Goal: Task Accomplishment & Management: Use online tool/utility

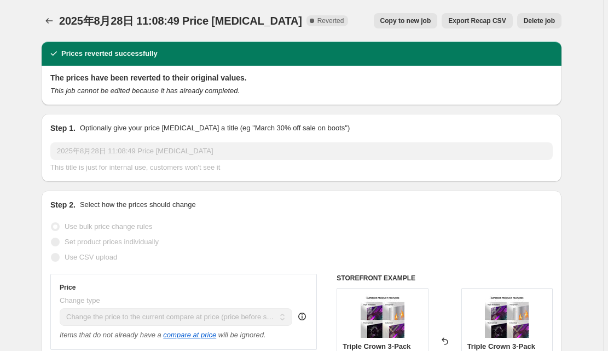
select select "ecap"
select select "no_change"
click at [55, 17] on icon "Price change jobs" at bounding box center [49, 20] width 11 height 11
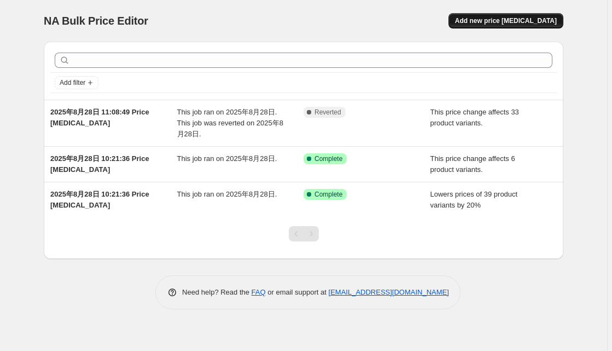
click at [503, 21] on span "Add new price [MEDICAL_DATA]" at bounding box center [506, 20] width 102 height 9
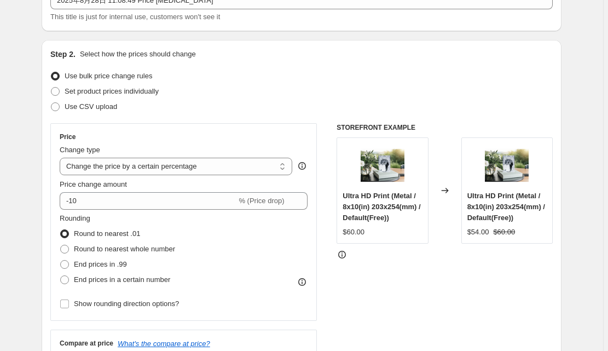
scroll to position [87, 0]
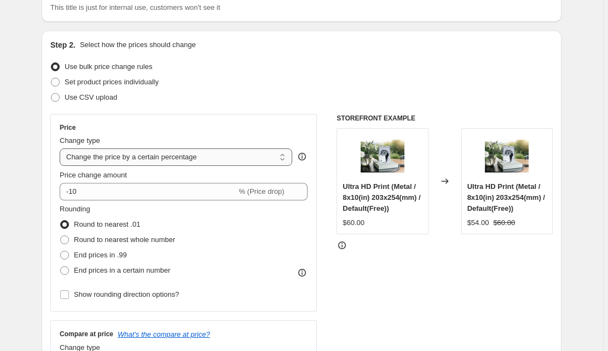
click at [176, 159] on select "Change the price to a certain amount Change the price by a certain amount Chang…" at bounding box center [176, 156] width 232 height 17
click at [200, 155] on select "Change the price to a certain amount Change the price by a certain amount Chang…" at bounding box center [176, 156] width 232 height 17
click at [178, 155] on select "Change the price to a certain amount Change the price by a certain amount Chang…" at bounding box center [176, 156] width 232 height 17
click at [180, 160] on select "Change the price to a certain amount Change the price by a certain amount Chang…" at bounding box center [176, 156] width 232 height 17
click at [159, 164] on select "Change the price to a certain amount Change the price by a certain amount Chang…" at bounding box center [176, 156] width 232 height 17
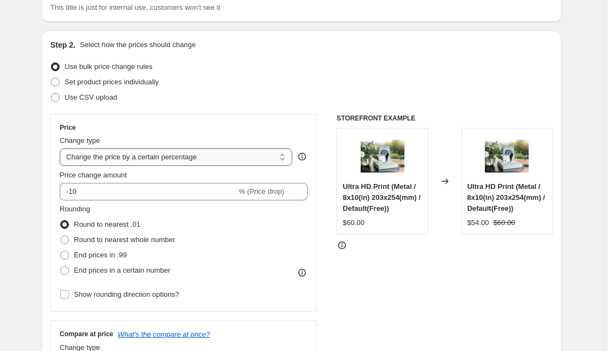
click at [167, 159] on select "Change the price to a certain amount Change the price by a certain amount Chang…" at bounding box center [176, 156] width 232 height 17
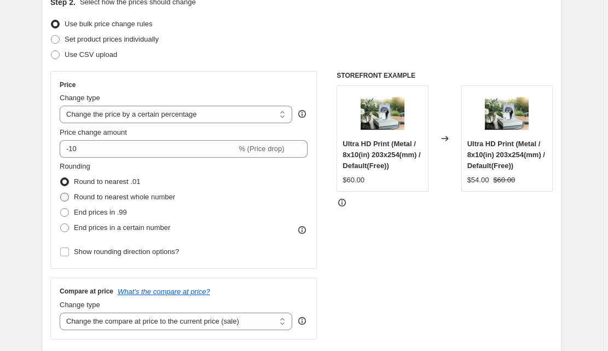
scroll to position [131, 0]
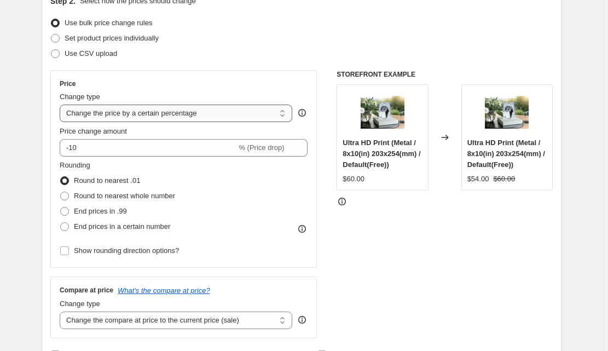
click at [173, 114] on select "Change the price to a certain amount Change the price by a certain amount Chang…" at bounding box center [176, 112] width 232 height 17
select select "to"
click at [62, 104] on select "Change the price to a certain amount Change the price by a certain amount Chang…" at bounding box center [176, 112] width 232 height 17
type input "80.00"
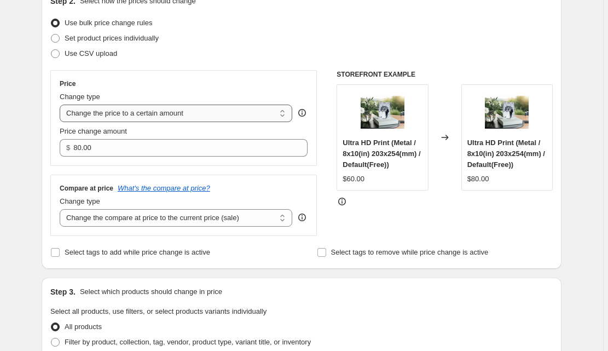
click at [126, 116] on select "Change the price to a certain amount Change the price by a certain amount Chang…" at bounding box center [176, 112] width 232 height 17
select select "by"
click at [62, 104] on select "Change the price to a certain amount Change the price by a certain amount Chang…" at bounding box center [176, 112] width 232 height 17
type input "-10.00"
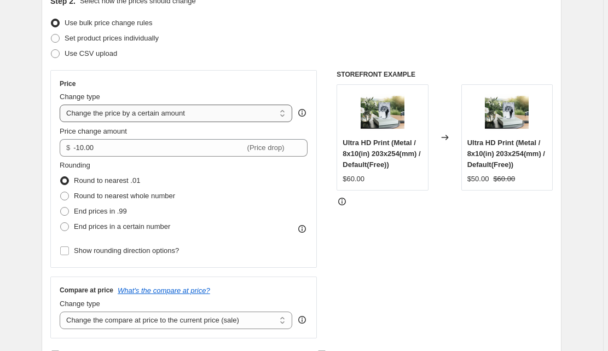
click at [150, 118] on select "Change the price to a certain amount Change the price by a certain amount Chang…" at bounding box center [176, 112] width 232 height 17
select select "percentage"
click at [62, 104] on select "Change the price to a certain amount Change the price by a certain amount Chang…" at bounding box center [176, 112] width 232 height 17
type input "-15"
click at [200, 116] on select "Change the price to a certain amount Change the price by a certain amount Chang…" at bounding box center [176, 112] width 232 height 17
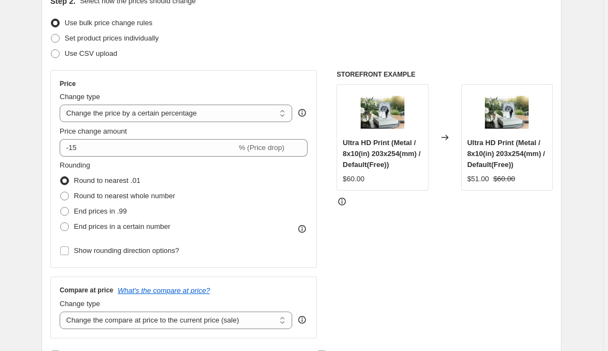
click at [62, 104] on select "Change the price to a certain amount Change the price by a certain amount Chang…" at bounding box center [176, 112] width 232 height 17
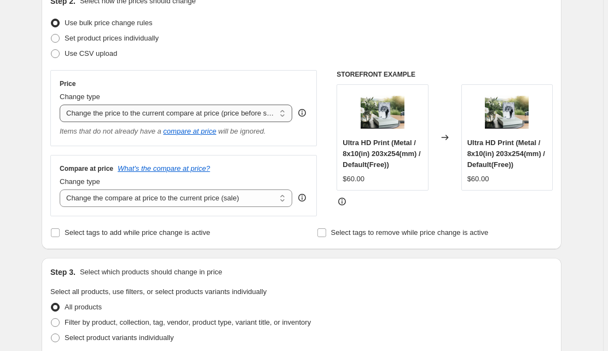
click at [172, 109] on select "Change the price to a certain amount Change the price by a certain amount Chang…" at bounding box center [176, 112] width 232 height 17
click at [62, 104] on select "Change the price to a certain amount Change the price by a certain amount Chang…" at bounding box center [176, 112] width 232 height 17
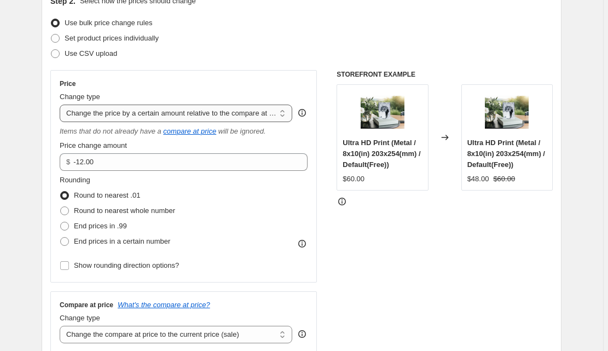
click at [145, 112] on select "Change the price to a certain amount Change the price by a certain amount Chang…" at bounding box center [176, 112] width 232 height 17
select select "pcap"
click at [62, 104] on select "Change the price to a certain amount Change the price by a certain amount Chang…" at bounding box center [176, 112] width 232 height 17
type input "-20"
click at [133, 111] on select "Change the price to a certain amount Change the price by a certain amount Chang…" at bounding box center [176, 112] width 232 height 17
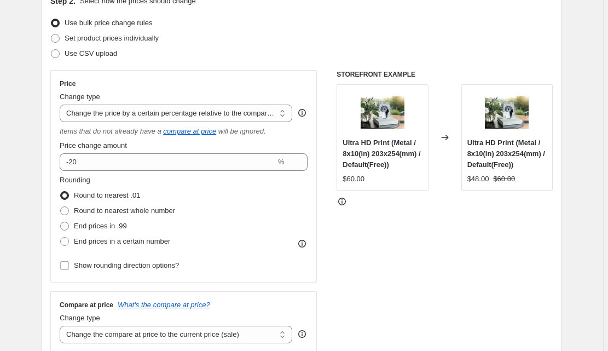
click at [62, 104] on select "Change the price to a certain amount Change the price by a certain amount Chang…" at bounding box center [176, 112] width 232 height 17
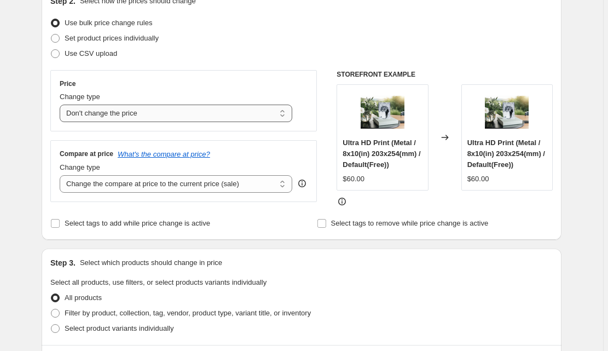
click at [137, 107] on select "Change the price to a certain amount Change the price by a certain amount Chang…" at bounding box center [176, 112] width 232 height 17
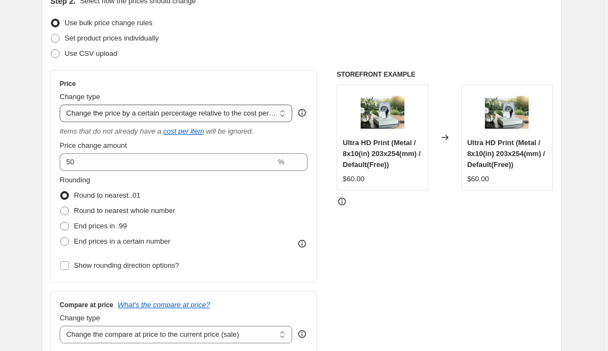
click at [140, 109] on select "Change the price to a certain amount Change the price by a certain amount Chang…" at bounding box center [176, 112] width 232 height 17
select select "to"
click at [62, 104] on select "Change the price to a certain amount Change the price by a certain amount Chang…" at bounding box center [176, 112] width 232 height 17
type input "80.00"
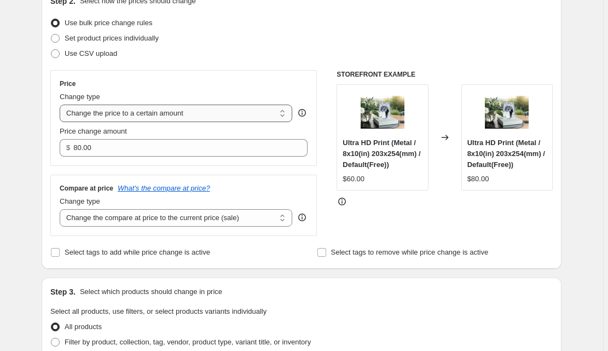
click at [154, 114] on select "Change the price to a certain amount Change the price by a certain amount Chang…" at bounding box center [176, 112] width 232 height 17
select select "by"
click at [62, 104] on select "Change the price to a certain amount Change the price by a certain amount Chang…" at bounding box center [176, 112] width 232 height 17
type input "-10.00"
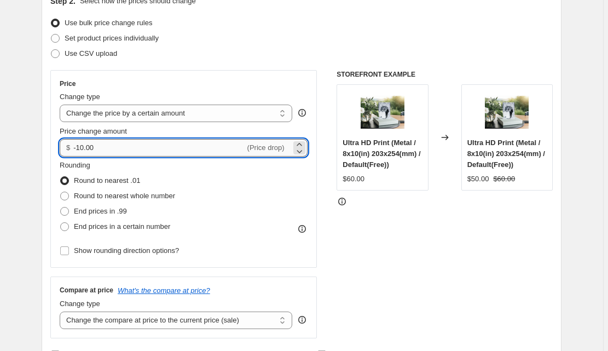
click at [125, 144] on input "-10.00" at bounding box center [158, 147] width 171 height 17
drag, startPoint x: 114, startPoint y: 150, endPoint x: 71, endPoint y: 148, distance: 43.3
click at [71, 148] on div "$ -10.00 (Price drop)" at bounding box center [184, 147] width 248 height 17
click at [129, 115] on select "Change the price to a certain amount Change the price by a certain amount Chang…" at bounding box center [176, 112] width 232 height 17
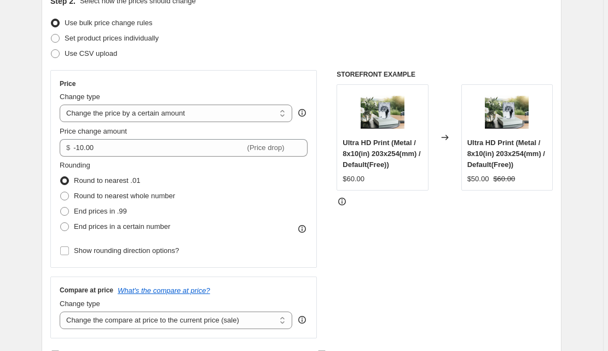
select select "percentage"
click at [62, 104] on select "Change the price to a certain amount Change the price by a certain amount Chang…" at bounding box center [176, 112] width 232 height 17
type input "-15"
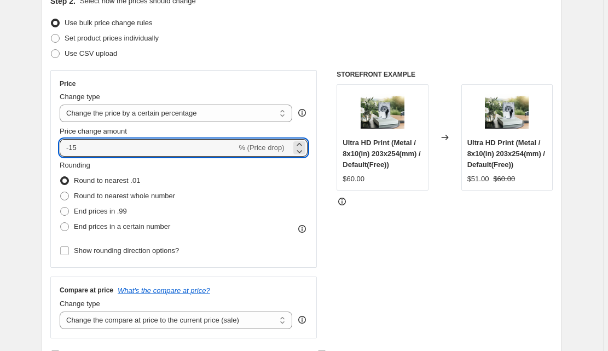
drag, startPoint x: 98, startPoint y: 147, endPoint x: 53, endPoint y: 148, distance: 44.8
click at [53, 148] on div "Price Change type Change the price to a certain amount Change the price by a ce…" at bounding box center [183, 168] width 266 height 197
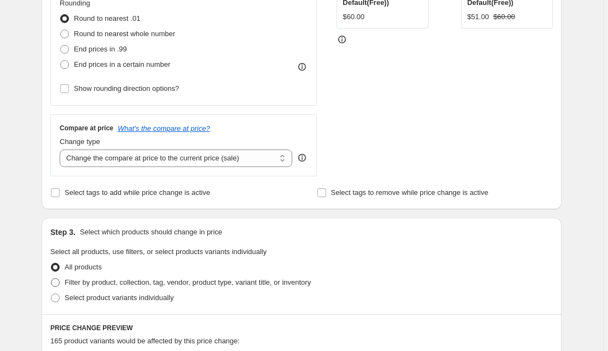
scroll to position [394, 0]
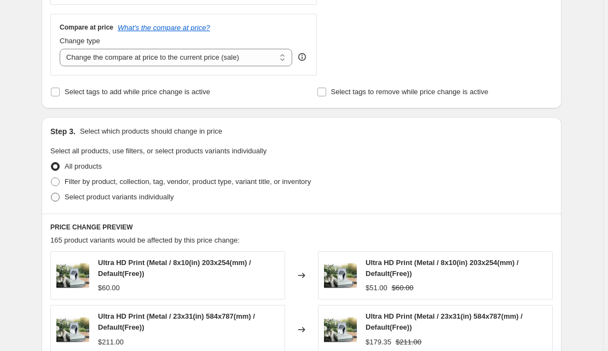
click at [60, 192] on span at bounding box center [55, 197] width 10 height 10
click at [51, 192] on input "Select product variants individually" at bounding box center [51, 192] width 1 height 1
radio input "true"
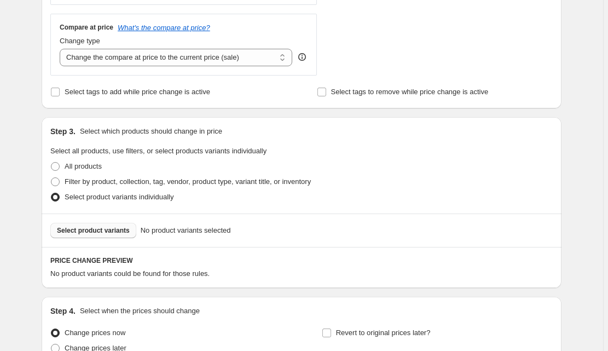
click at [109, 230] on span "Select product variants" at bounding box center [93, 230] width 73 height 9
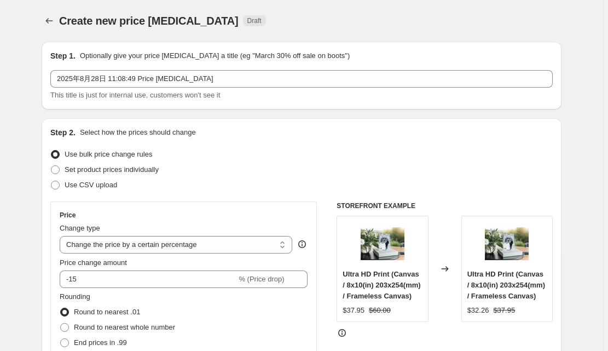
scroll to position [175, 0]
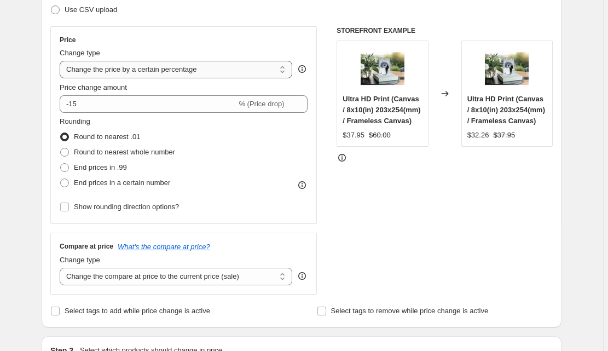
click at [134, 73] on select "Change the price to a certain amount Change the price by a certain amount Chang…" at bounding box center [176, 69] width 232 height 17
click at [133, 68] on select "Change the price to a certain amount Change the price by a certain amount Chang…" at bounding box center [176, 69] width 232 height 17
click at [97, 71] on select "Change the price to a certain amount Change the price by a certain amount Chang…" at bounding box center [176, 69] width 232 height 17
select select "to"
click at [62, 61] on select "Change the price to a certain amount Change the price by a certain amount Chang…" at bounding box center [176, 69] width 232 height 17
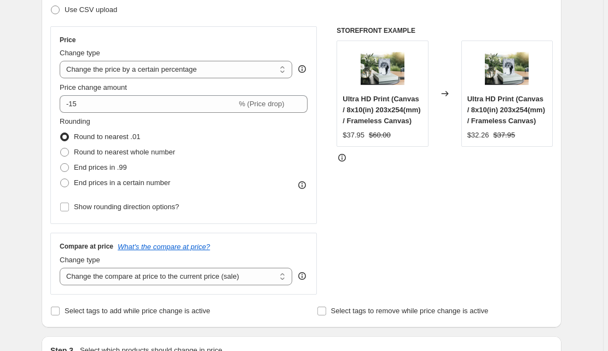
type input "80.00"
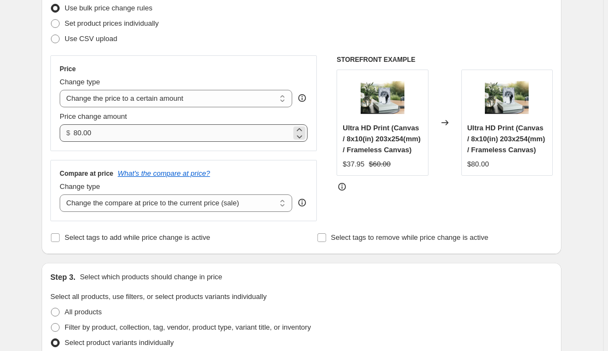
scroll to position [131, 0]
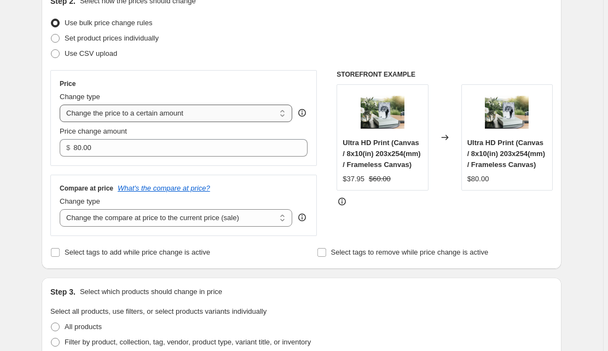
click at [120, 115] on select "Change the price to a certain amount Change the price by a certain amount Chang…" at bounding box center [176, 112] width 232 height 17
select select "percentage"
click at [62, 104] on select "Change the price to a certain amount Change the price by a certain amount Chang…" at bounding box center [176, 112] width 232 height 17
type input "-15"
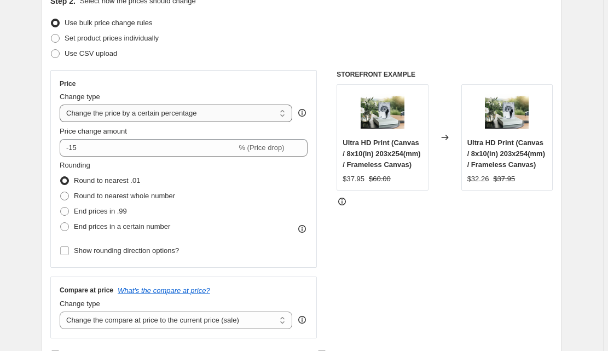
click at [122, 117] on select "Change the price to a certain amount Change the price by a certain amount Chang…" at bounding box center [176, 112] width 232 height 17
select select "ecap"
click at [62, 104] on select "Change the price to a certain amount Change the price by a certain amount Chang…" at bounding box center [176, 112] width 232 height 17
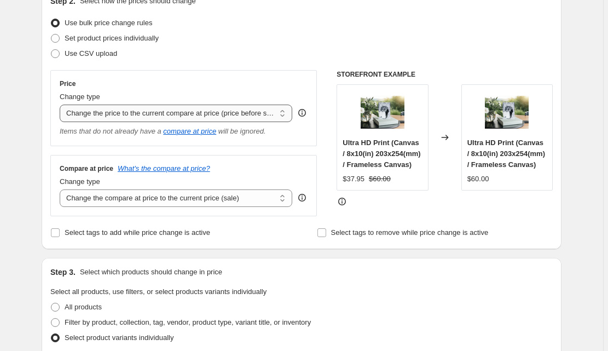
click at [142, 115] on select "Change the price to a certain amount Change the price by a certain amount Chang…" at bounding box center [176, 112] width 232 height 17
click at [142, 114] on select "Change the price to a certain amount Change the price by a certain amount Chang…" at bounding box center [176, 112] width 232 height 17
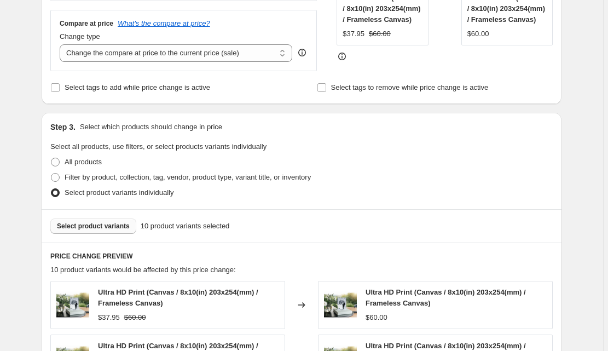
scroll to position [175, 0]
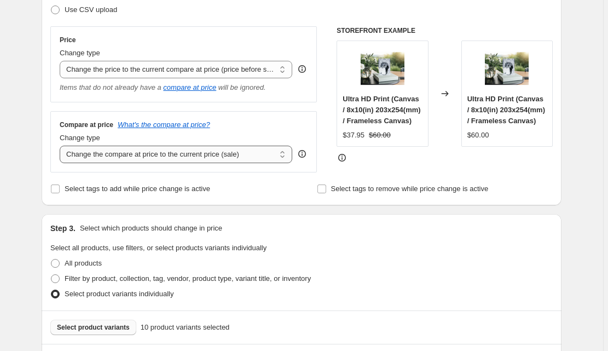
click at [155, 150] on select "Change the compare at price to the current price (sale) Change the compare at p…" at bounding box center [176, 153] width 232 height 17
select select "by"
click at [62, 145] on select "Change the compare at price to the current price (sale) Change the compare at p…" at bounding box center [176, 153] width 232 height 17
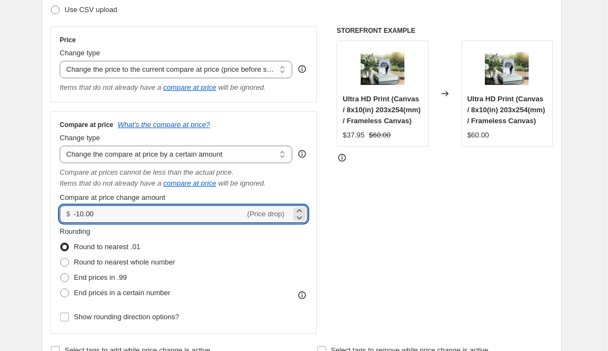
drag, startPoint x: 104, startPoint y: 215, endPoint x: 66, endPoint y: 214, distance: 38.3
click at [66, 214] on div "$ -10.00 (Price drop)" at bounding box center [184, 213] width 248 height 17
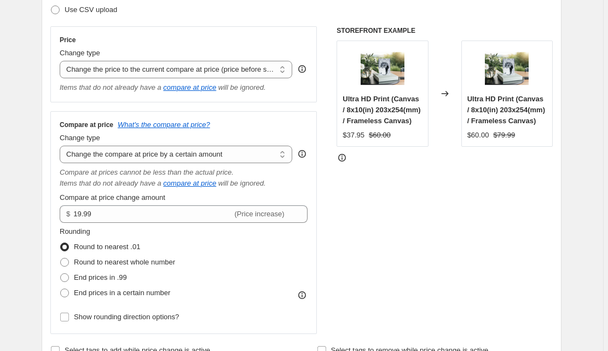
click at [411, 216] on div "STOREFRONT EXAMPLE Ultra HD Print (Canvas / 8x10(in) 203x254(mm) / Frameless Ca…" at bounding box center [444, 179] width 216 height 307
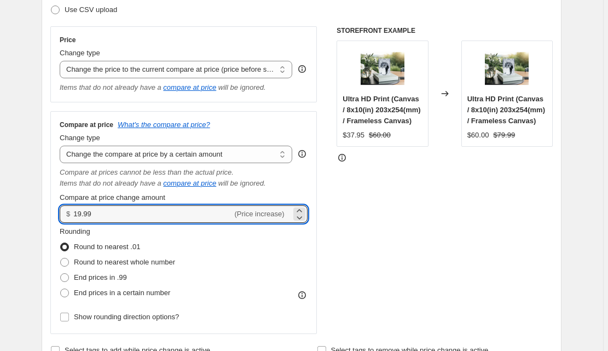
drag, startPoint x: 112, startPoint y: 214, endPoint x: 69, endPoint y: 203, distance: 44.2
click at [69, 203] on div "Compare at price change amount $ 19.99 (Price increase)" at bounding box center [184, 207] width 248 height 31
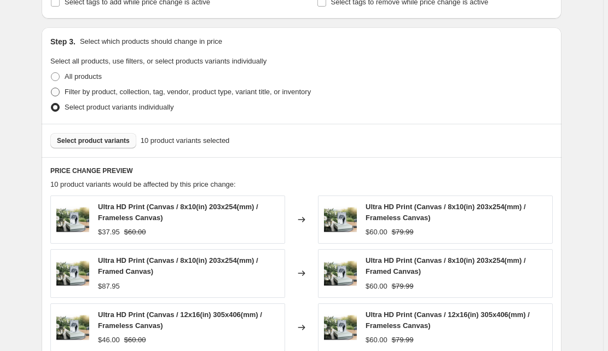
scroll to position [525, 0]
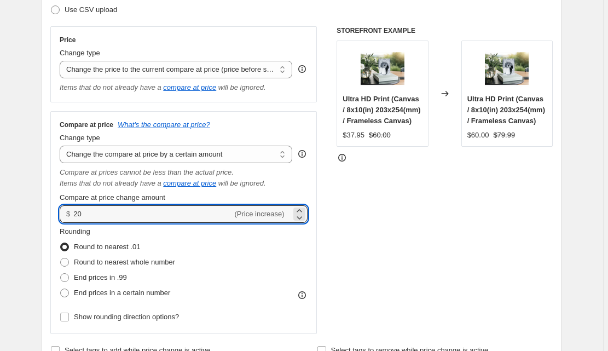
type input "20.00"
click at [429, 232] on div "STOREFRONT EXAMPLE Ultra HD Print (Canvas / 8x10(in) 203x254(mm) / Frameless Ca…" at bounding box center [444, 179] width 216 height 307
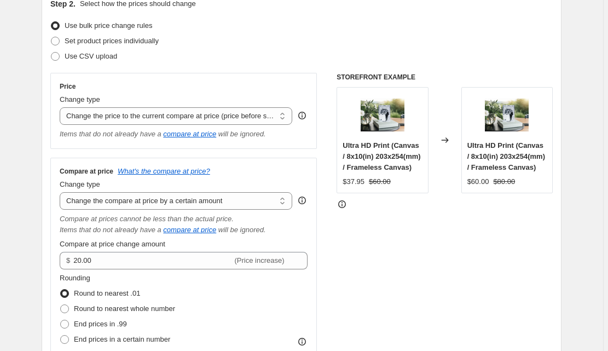
scroll to position [129, 0]
click at [131, 204] on select "Change the compare at price to the current price (sale) Change the compare at p…" at bounding box center [176, 199] width 232 height 17
click at [205, 115] on select "Change the price to a certain amount Change the price by a certain amount Chang…" at bounding box center [176, 115] width 232 height 17
click at [62, 107] on select "Change the price to a certain amount Change the price by a certain amount Chang…" at bounding box center [176, 115] width 232 height 17
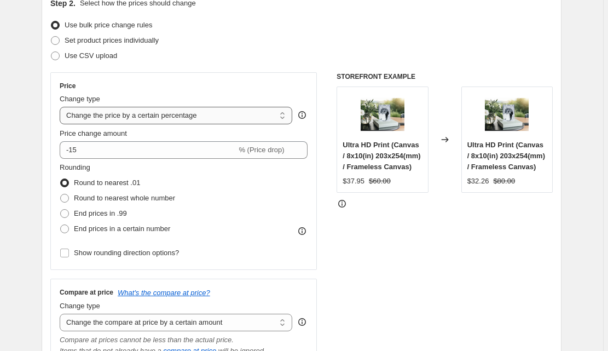
click at [188, 118] on select "Change the price to a certain amount Change the price by a certain amount Chang…" at bounding box center [176, 115] width 232 height 17
select select "no_change"
click at [62, 107] on select "Change the price to a certain amount Change the price by a certain amount Chang…" at bounding box center [176, 115] width 232 height 17
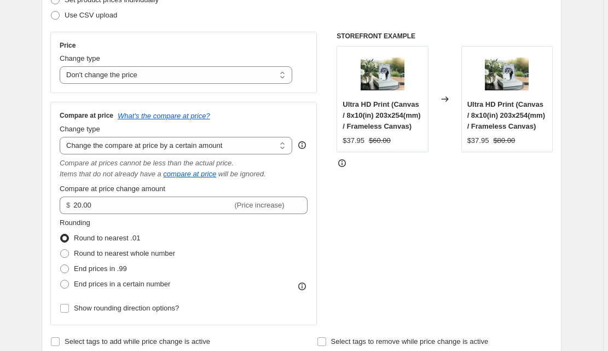
scroll to position [173, 0]
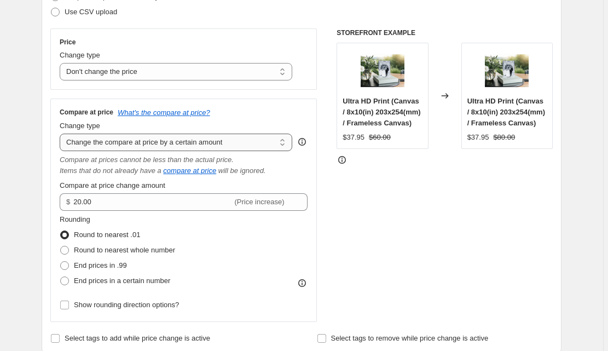
click at [88, 142] on select "Change the compare at price to the current price (sale) Change the compare at p…" at bounding box center [176, 141] width 232 height 17
click at [150, 142] on select "Change the compare at price to the current price (sale) Change the compare at p…" at bounding box center [176, 141] width 232 height 17
select select "pp"
click at [62, 133] on select "Change the compare at price to the current price (sale) Change the compare at p…" at bounding box center [176, 141] width 232 height 17
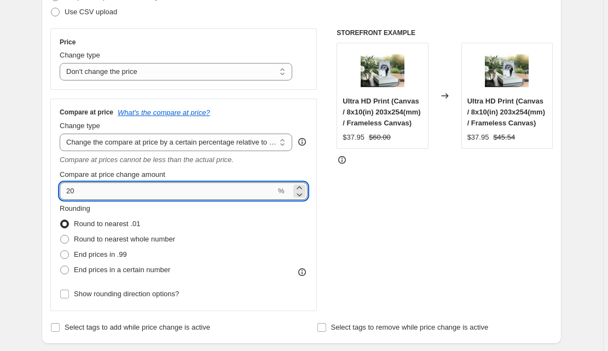
drag, startPoint x: 82, startPoint y: 191, endPoint x: 68, endPoint y: 189, distance: 14.5
click at [68, 189] on input "20" at bounding box center [168, 190] width 216 height 17
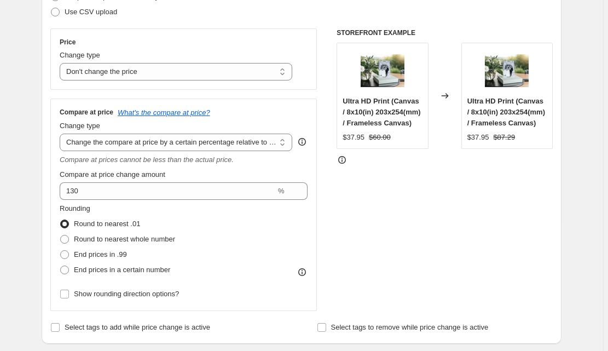
click at [404, 201] on div "STOREFRONT EXAMPLE Ultra HD Print (Canvas / 8x10(in) 203x254(mm) / Frameless Ca…" at bounding box center [444, 169] width 216 height 282
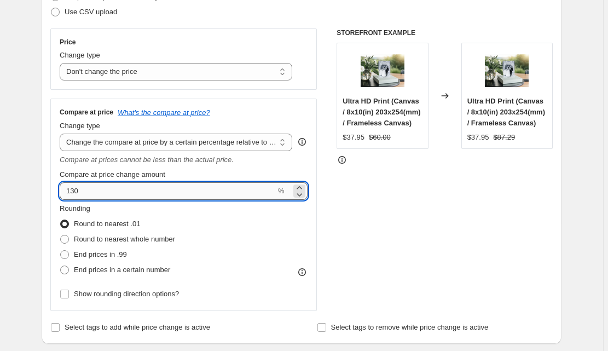
click at [199, 187] on input "130" at bounding box center [168, 190] width 216 height 17
drag, startPoint x: 96, startPoint y: 190, endPoint x: 59, endPoint y: 190, distance: 37.7
click at [59, 190] on div "Compare at price What's the compare at price? Change type Change the compare at…" at bounding box center [183, 204] width 266 height 212
click at [339, 199] on div "Price Change type Change the price to a certain amount Change the price by a ce…" at bounding box center [301, 169] width 502 height 282
click at [133, 188] on input "30" at bounding box center [168, 190] width 216 height 17
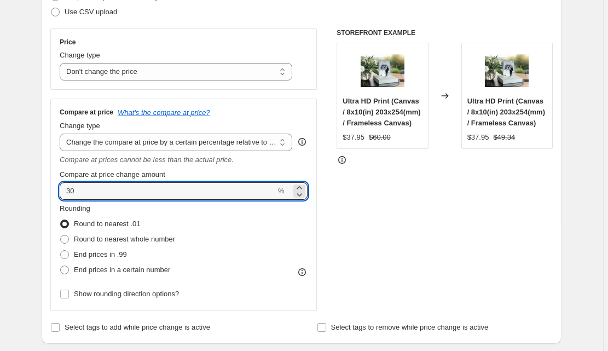
drag, startPoint x: 138, startPoint y: 191, endPoint x: 50, endPoint y: 188, distance: 87.6
click at [50, 188] on div "Step 2. Select how the prices should change Use bulk price change rules Set pro…" at bounding box center [302, 144] width 520 height 398
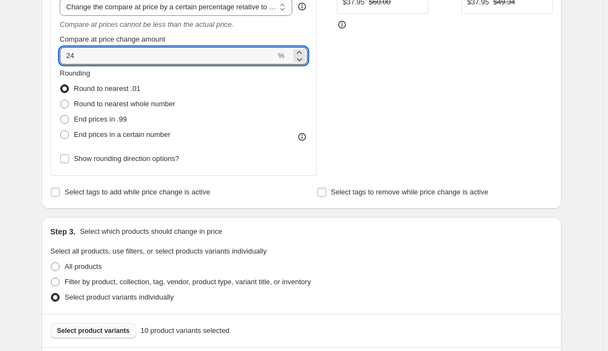
scroll to position [304, 0]
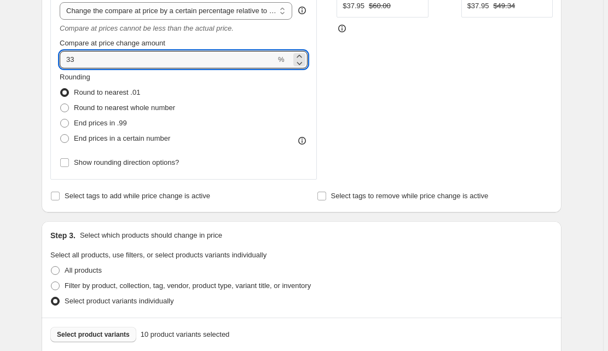
drag, startPoint x: 232, startPoint y: 58, endPoint x: 48, endPoint y: 60, distance: 184.9
click at [48, 60] on div "Step 2. Select how the prices should change Use bulk price change rules Set pro…" at bounding box center [302, 13] width 520 height 398
type input "50"
click at [395, 85] on div "STOREFRONT EXAMPLE Ultra HD Print (Canvas / 8x10(in) 203x254(mm) / Frameless Ca…" at bounding box center [444, 38] width 216 height 282
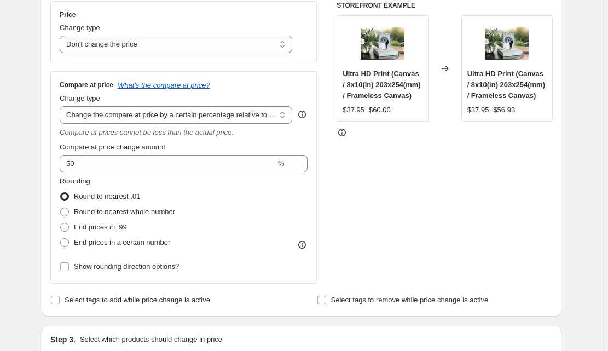
scroll to position [173, 0]
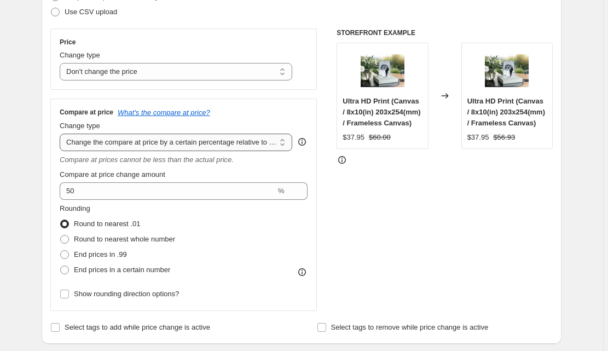
click at [155, 138] on select "Change the compare at price to the current price (sale) Change the compare at p…" at bounding box center [176, 141] width 232 height 17
click at [180, 142] on select "Change the compare at price to the current price (sale) Change the compare at p…" at bounding box center [176, 141] width 232 height 17
click at [62, 133] on select "Change the compare at price to the current price (sale) Change the compare at p…" at bounding box center [176, 141] width 232 height 17
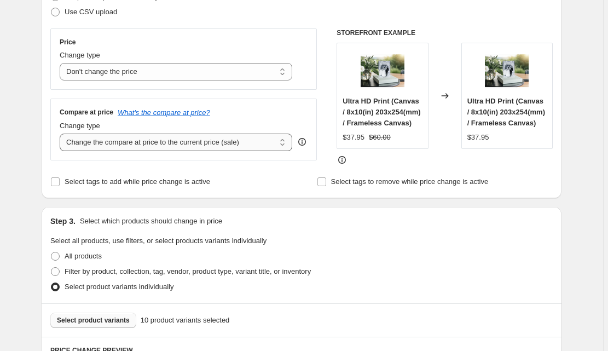
click at [171, 139] on select "Change the compare at price to the current price (sale) Change the compare at p…" at bounding box center [176, 141] width 232 height 17
drag, startPoint x: 157, startPoint y: 141, endPoint x: 165, endPoint y: 141, distance: 7.7
click at [160, 141] on select "Change the compare at price to the current price (sale) Change the compare at p…" at bounding box center [176, 141] width 232 height 17
select select "pp"
click at [62, 133] on select "Change the compare at price to the current price (sale) Change the compare at p…" at bounding box center [176, 141] width 232 height 17
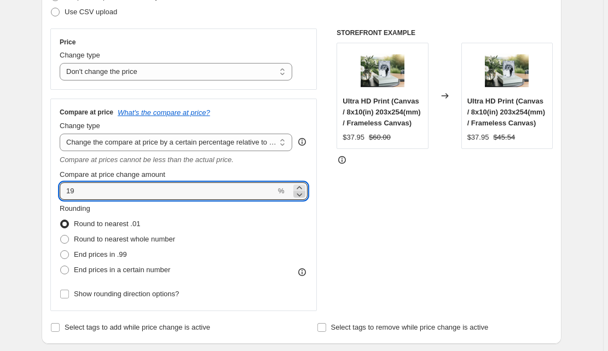
click at [303, 194] on icon at bounding box center [299, 194] width 11 height 11
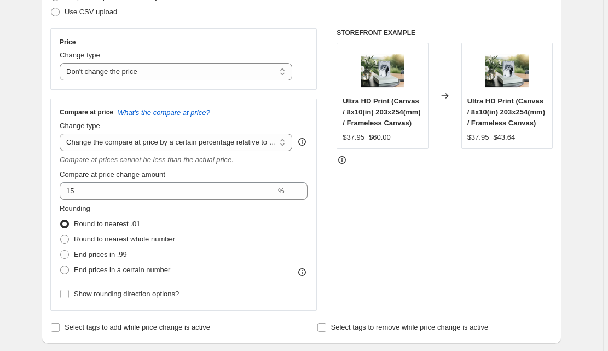
click at [369, 202] on div "STOREFRONT EXAMPLE Ultra HD Print (Canvas / 8x10(in) 203x254(mm) / Frameless Ca…" at bounding box center [444, 169] width 216 height 282
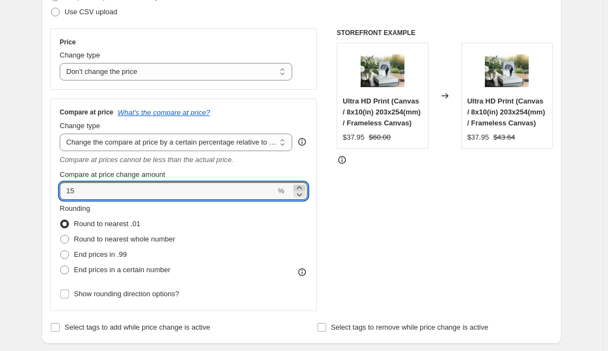
click at [300, 186] on icon at bounding box center [299, 187] width 11 height 11
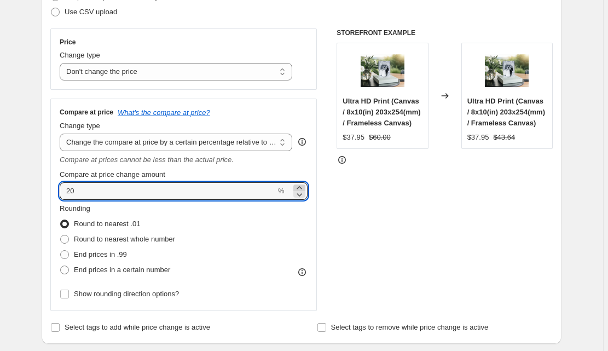
click at [300, 186] on icon at bounding box center [299, 187] width 11 height 11
click at [303, 185] on icon at bounding box center [299, 187] width 11 height 11
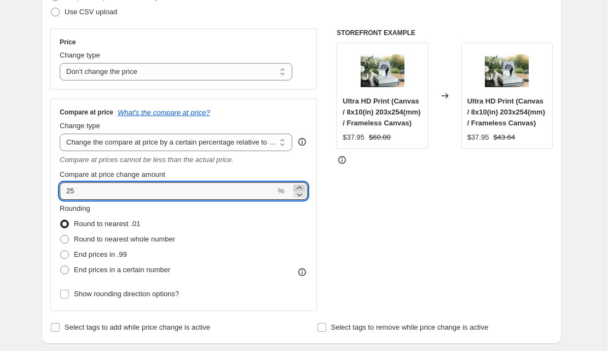
click at [303, 185] on icon at bounding box center [299, 187] width 11 height 11
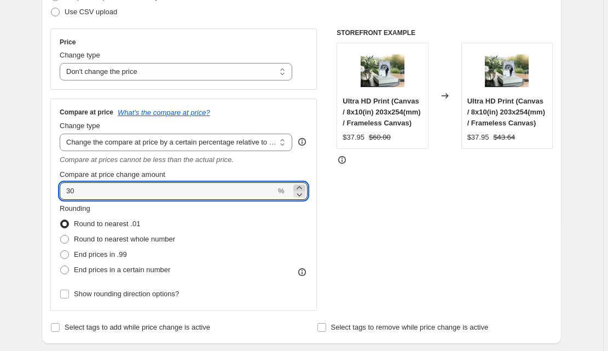
click at [303, 185] on icon at bounding box center [299, 187] width 11 height 11
click at [304, 184] on icon at bounding box center [299, 187] width 11 height 11
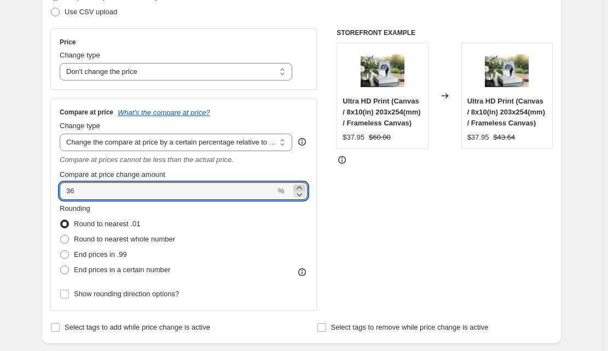
click at [304, 184] on icon at bounding box center [299, 187] width 11 height 11
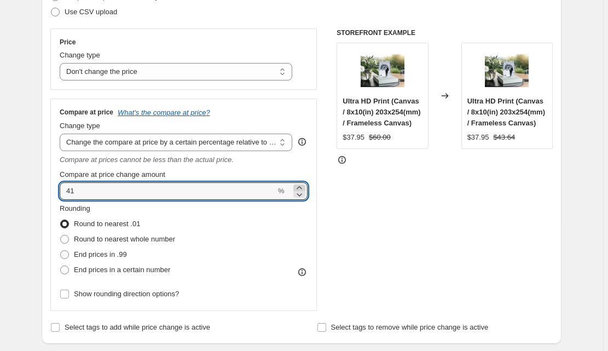
click at [304, 184] on icon at bounding box center [299, 187] width 11 height 11
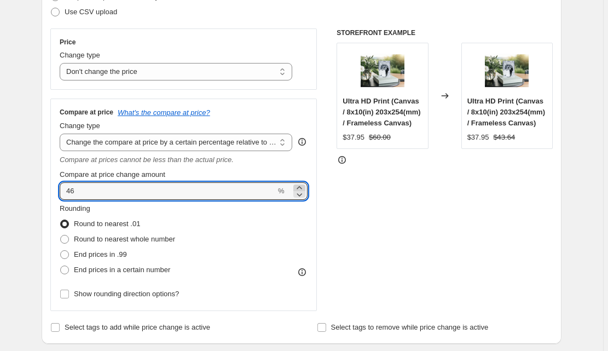
click at [304, 184] on icon at bounding box center [299, 187] width 11 height 11
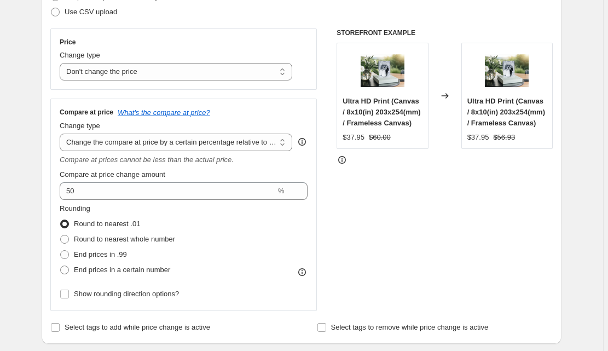
click at [372, 206] on div "STOREFRONT EXAMPLE Ultra HD Print (Canvas / 8x10(in) 203x254(mm) / Frameless Ca…" at bounding box center [444, 169] width 216 height 282
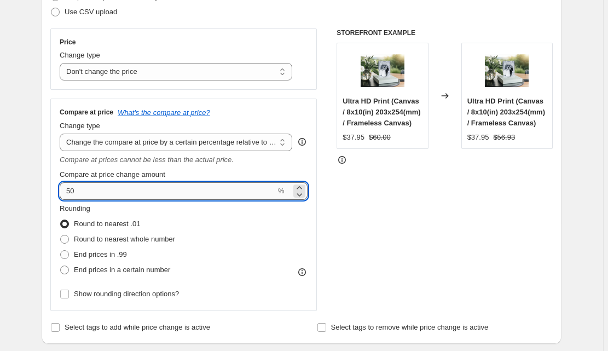
click at [67, 189] on input "50" at bounding box center [168, 190] width 216 height 17
click at [384, 212] on div "STOREFRONT EXAMPLE Ultra HD Print (Canvas / 8x10(in) 203x254(mm) / Frameless Ca…" at bounding box center [444, 169] width 216 height 282
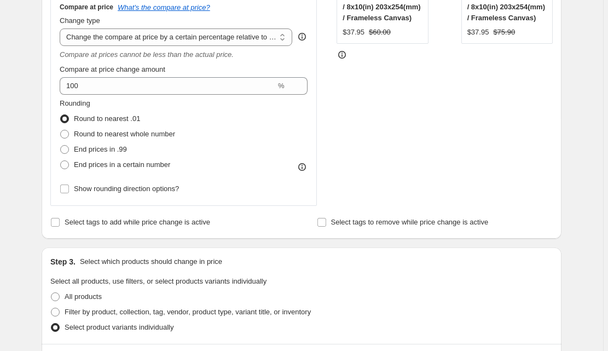
scroll to position [260, 0]
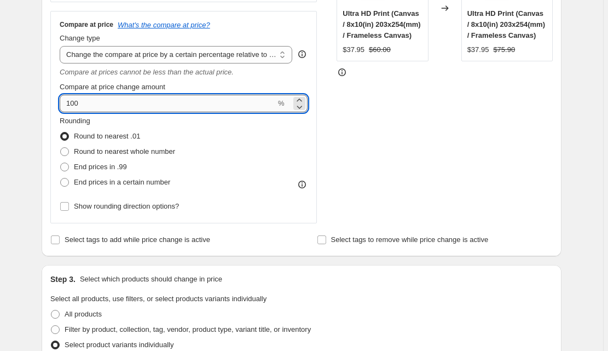
drag, startPoint x: 72, startPoint y: 101, endPoint x: 82, endPoint y: 103, distance: 10.0
click at [82, 103] on input "100" at bounding box center [168, 103] width 216 height 17
click at [393, 137] on div "STOREFRONT EXAMPLE Ultra HD Print (Canvas / 8x10(in) 203x254(mm) / Frameless Ca…" at bounding box center [444, 82] width 216 height 282
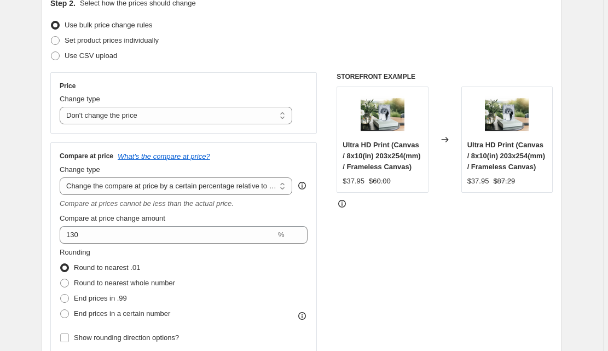
scroll to position [129, 0]
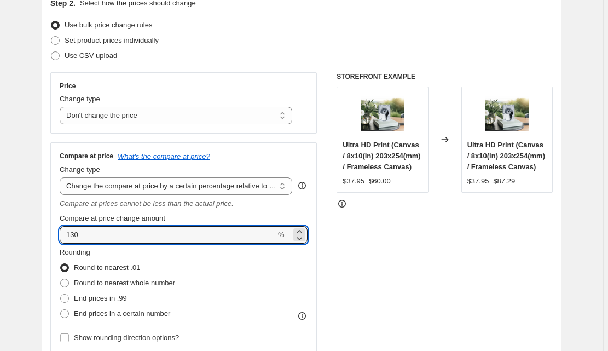
drag, startPoint x: 80, startPoint y: 235, endPoint x: 60, endPoint y: 236, distance: 20.8
click at [60, 236] on div "Compare at price What's the compare at price? Change type Change the compare at…" at bounding box center [183, 248] width 266 height 212
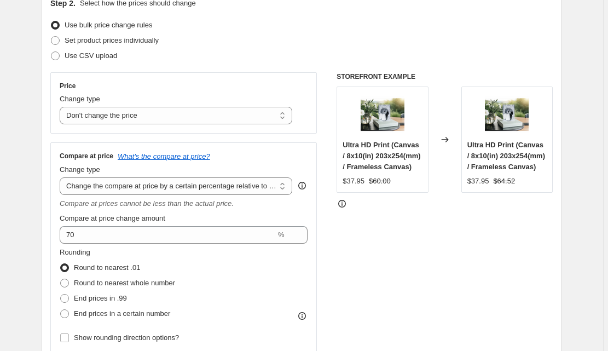
click at [362, 237] on div "STOREFRONT EXAMPLE Ultra HD Print (Canvas / 8x10(in) 203x254(mm) / Frameless Ca…" at bounding box center [444, 213] width 216 height 282
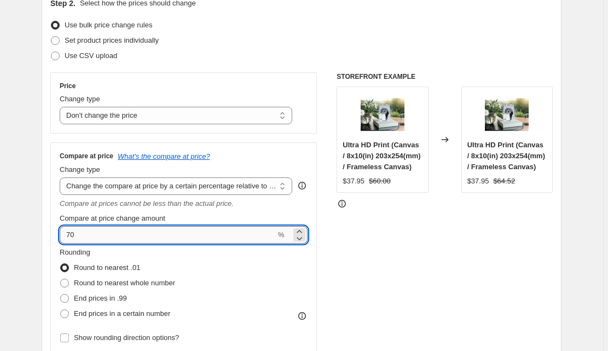
click at [68, 236] on input "70" at bounding box center [168, 234] width 216 height 17
click at [361, 256] on div "STOREFRONT EXAMPLE Ultra HD Print (Canvas / 8x10(in) 203x254(mm) / Frameless Ca…" at bounding box center [444, 213] width 216 height 282
click at [70, 235] on input "-70" at bounding box center [168, 234] width 216 height 17
type input "70"
click at [337, 276] on div "Price Change type Change the price to a certain amount Change the price by a ce…" at bounding box center [301, 213] width 502 height 282
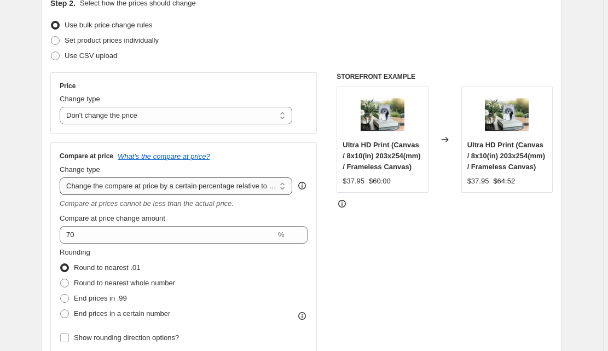
click at [136, 184] on select "Change the compare at price to the current price (sale) Change the compare at p…" at bounding box center [176, 185] width 232 height 17
click at [126, 183] on select "Change the compare at price to the current price (sale) Change the compare at p…" at bounding box center [176, 185] width 232 height 17
click at [62, 177] on select "Change the compare at price to the current price (sale) Change the compare at p…" at bounding box center [176, 185] width 232 height 17
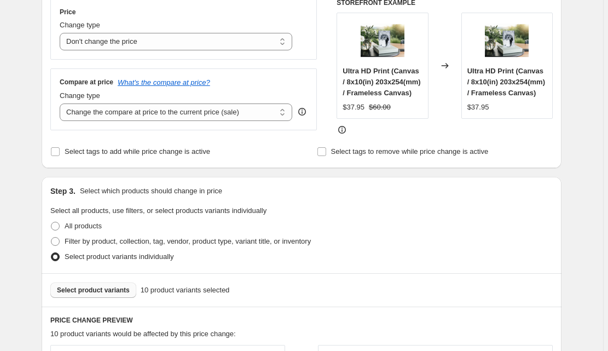
scroll to position [173, 0]
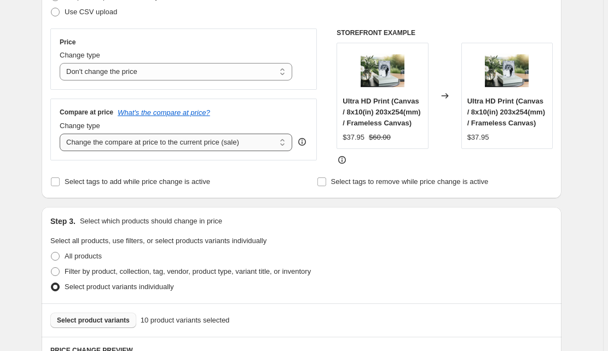
click at [201, 147] on select "Change the compare at price to the current price (sale) Change the compare at p…" at bounding box center [176, 141] width 232 height 17
click at [168, 139] on select "Change the compare at price to the current price (sale) Change the compare at p…" at bounding box center [176, 141] width 232 height 17
select select "pp"
click at [62, 133] on select "Change the compare at price to the current price (sale) Change the compare at p…" at bounding box center [176, 141] width 232 height 17
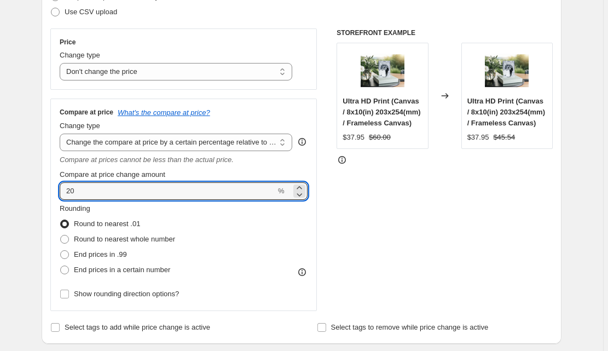
drag, startPoint x: 83, startPoint y: 190, endPoint x: 58, endPoint y: 190, distance: 25.2
click at [58, 190] on div "Compare at price What's the compare at price? Change type Change the compare at…" at bounding box center [183, 204] width 266 height 212
type input "30"
click at [365, 197] on div "STOREFRONT EXAMPLE Ultra HD Print (Canvas / 8x10(in) 203x254(mm) / Frameless Ca…" at bounding box center [444, 169] width 216 height 282
click at [228, 186] on input "30" at bounding box center [168, 190] width 216 height 17
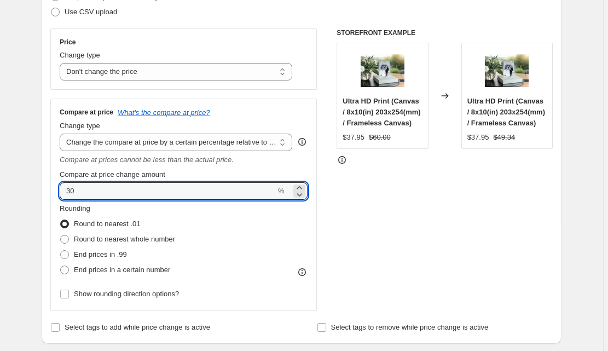
click at [435, 201] on div "STOREFRONT EXAMPLE Ultra HD Print (Canvas / 8x10(in) 203x254(mm) / Frameless Ca…" at bounding box center [444, 169] width 216 height 282
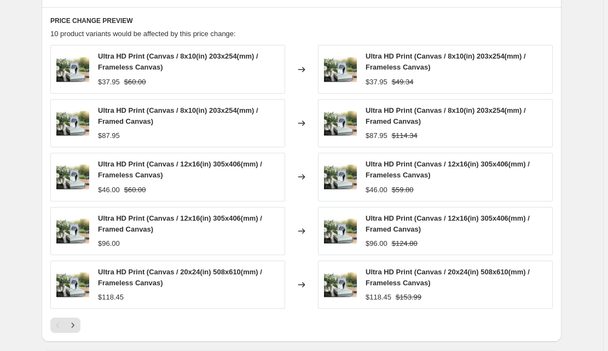
scroll to position [628, 0]
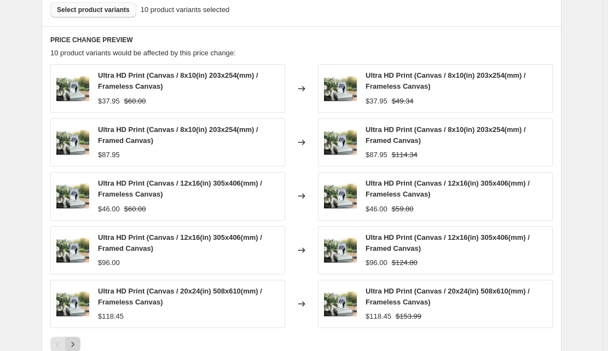
click at [76, 339] on icon "Next" at bounding box center [72, 344] width 11 height 11
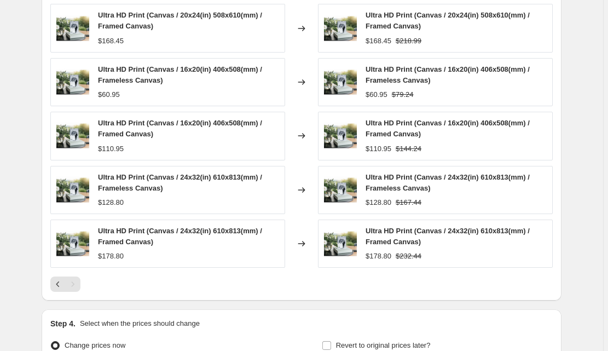
scroll to position [803, 0]
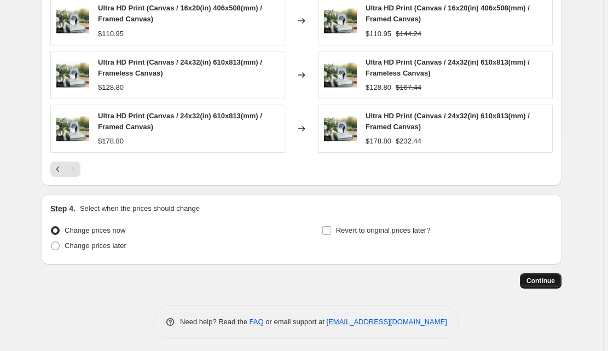
click at [555, 276] on span "Continue" at bounding box center [540, 280] width 28 height 9
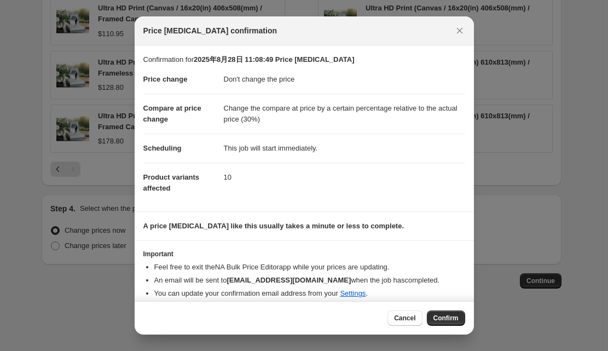
click at [454, 324] on button "Confirm" at bounding box center [446, 317] width 38 height 15
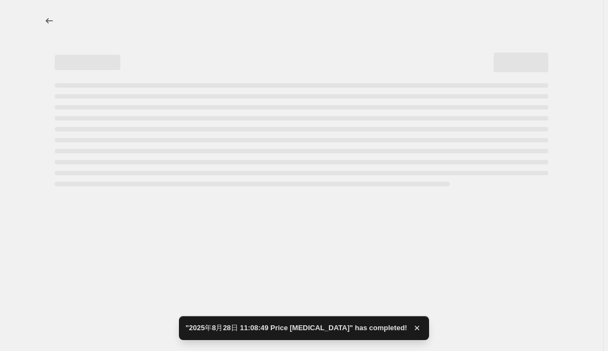
select select "no_change"
select select "pp"
